Goal: Check status: Check status

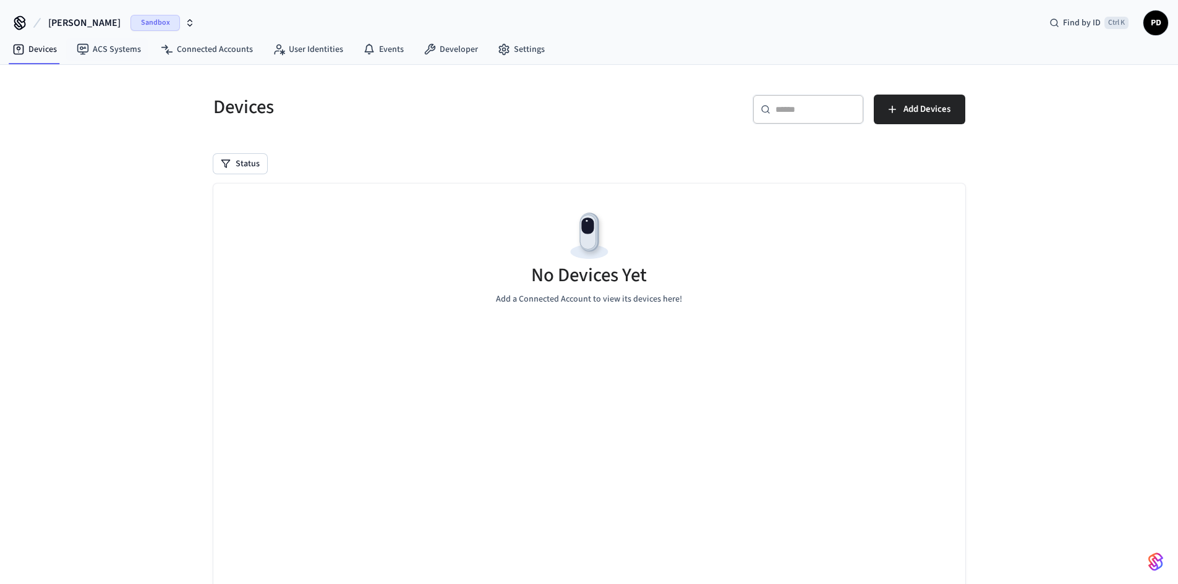
click at [137, 15] on span "Sandbox" at bounding box center [154, 23] width 49 height 16
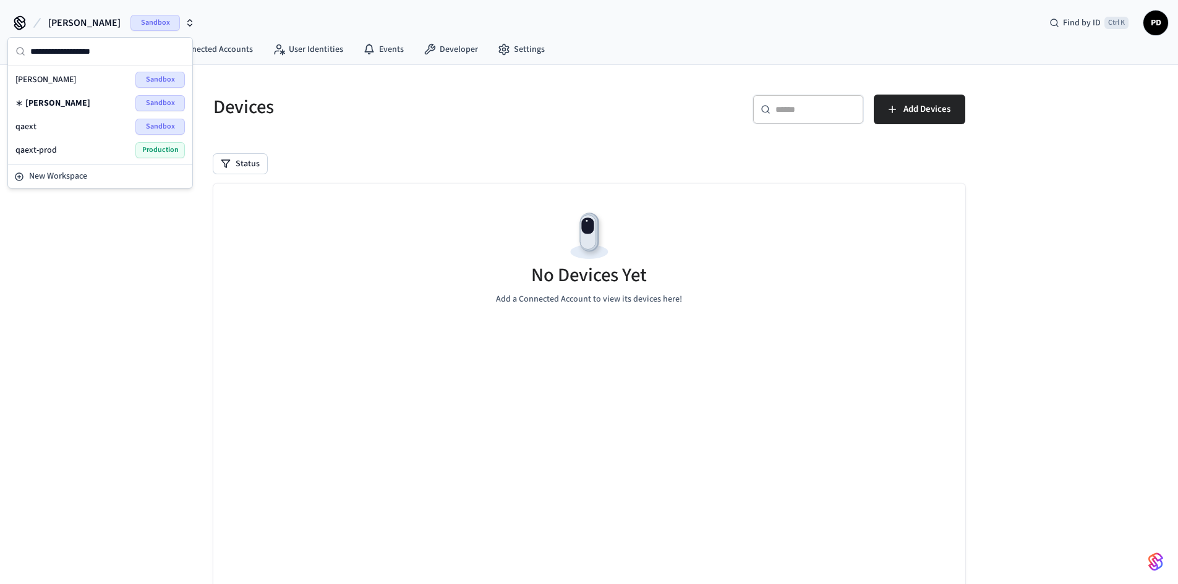
click at [134, 129] on div "qaext Sandbox" at bounding box center [99, 127] width 169 height 16
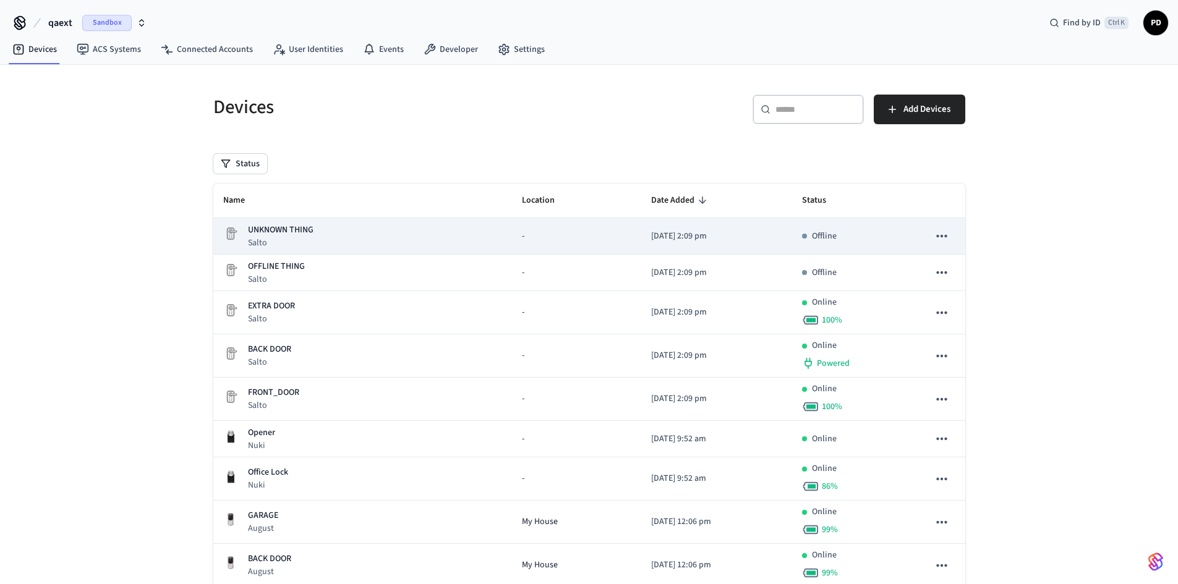
click at [948, 241] on icon "sticky table" at bounding box center [942, 236] width 16 height 16
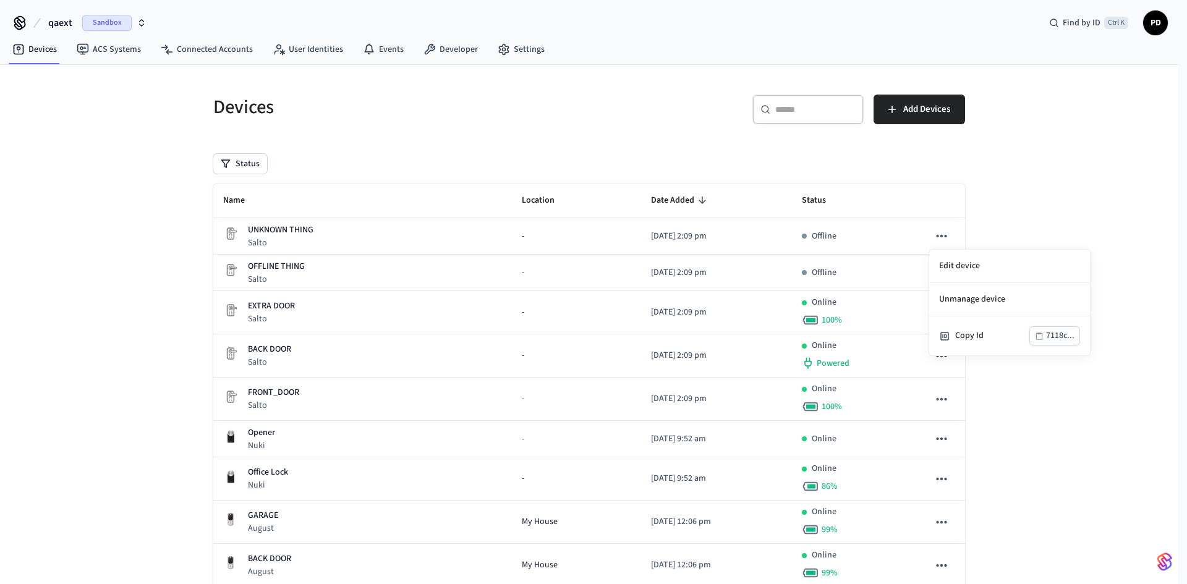
click at [263, 264] on div at bounding box center [593, 292] width 1187 height 584
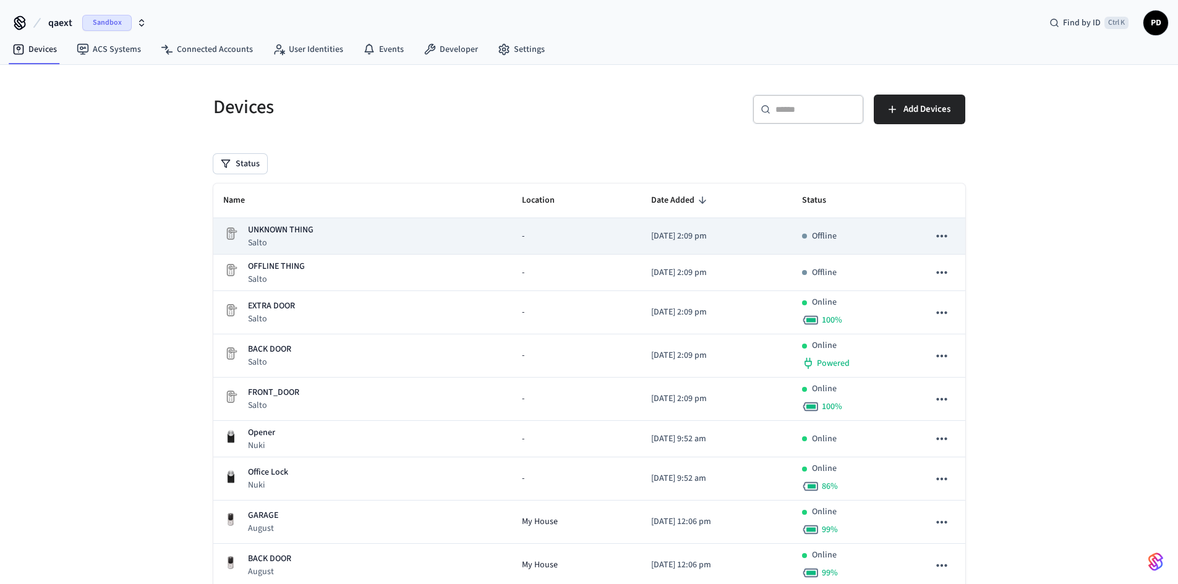
click at [271, 224] on p "UNKNOWN THING" at bounding box center [281, 230] width 66 height 13
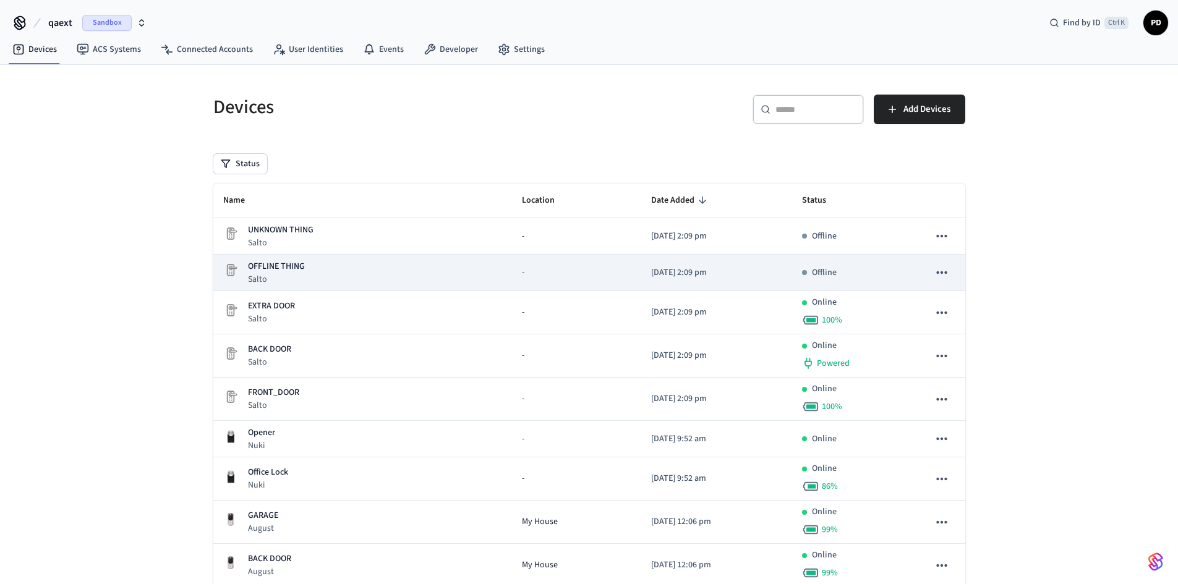
click at [265, 274] on p "Salto" at bounding box center [276, 279] width 57 height 12
click at [272, 265] on p "OFFLINE THING" at bounding box center [276, 266] width 57 height 13
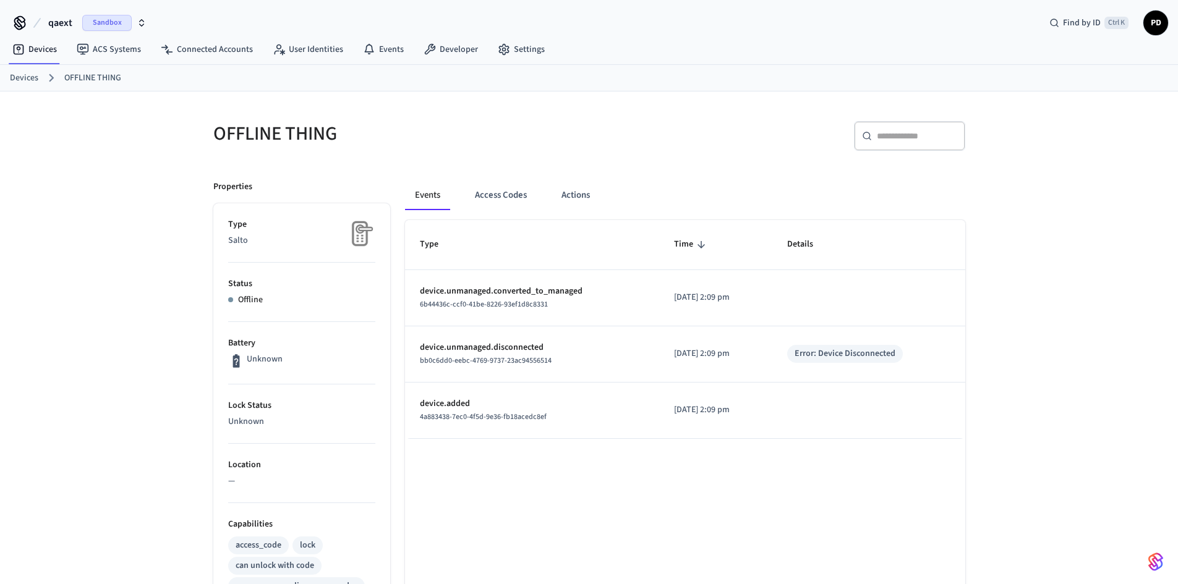
click at [240, 419] on p "Unknown" at bounding box center [301, 422] width 147 height 13
click at [247, 357] on p "Unknown" at bounding box center [265, 359] width 36 height 13
click at [260, 356] on p "Unknown" at bounding box center [265, 359] width 36 height 13
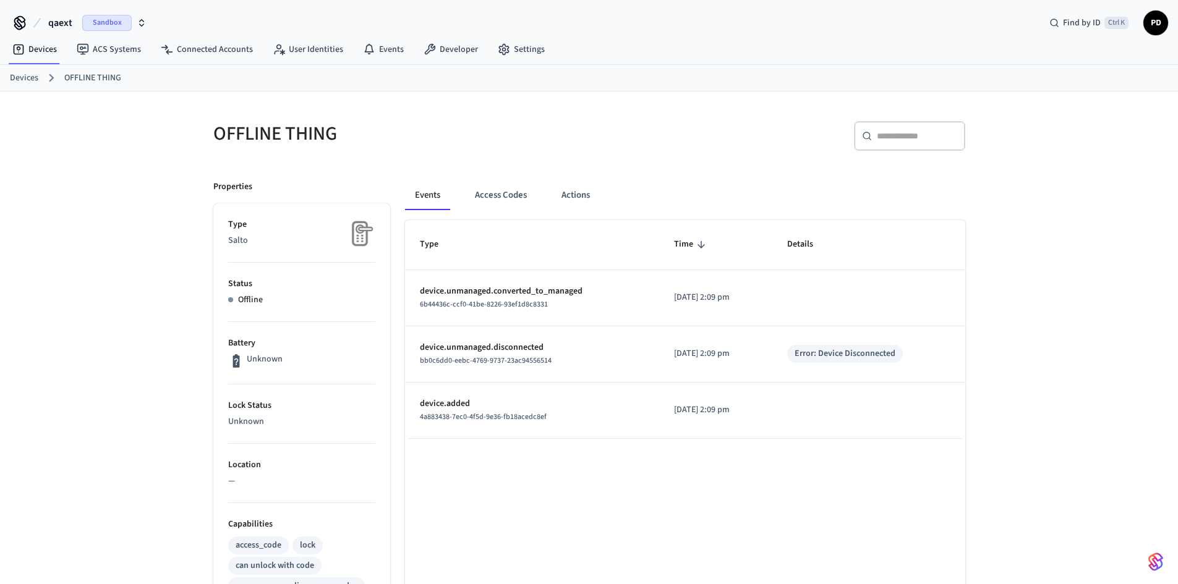
click at [325, 338] on p "Battery" at bounding box center [301, 343] width 147 height 13
